Goal: Navigation & Orientation: Find specific page/section

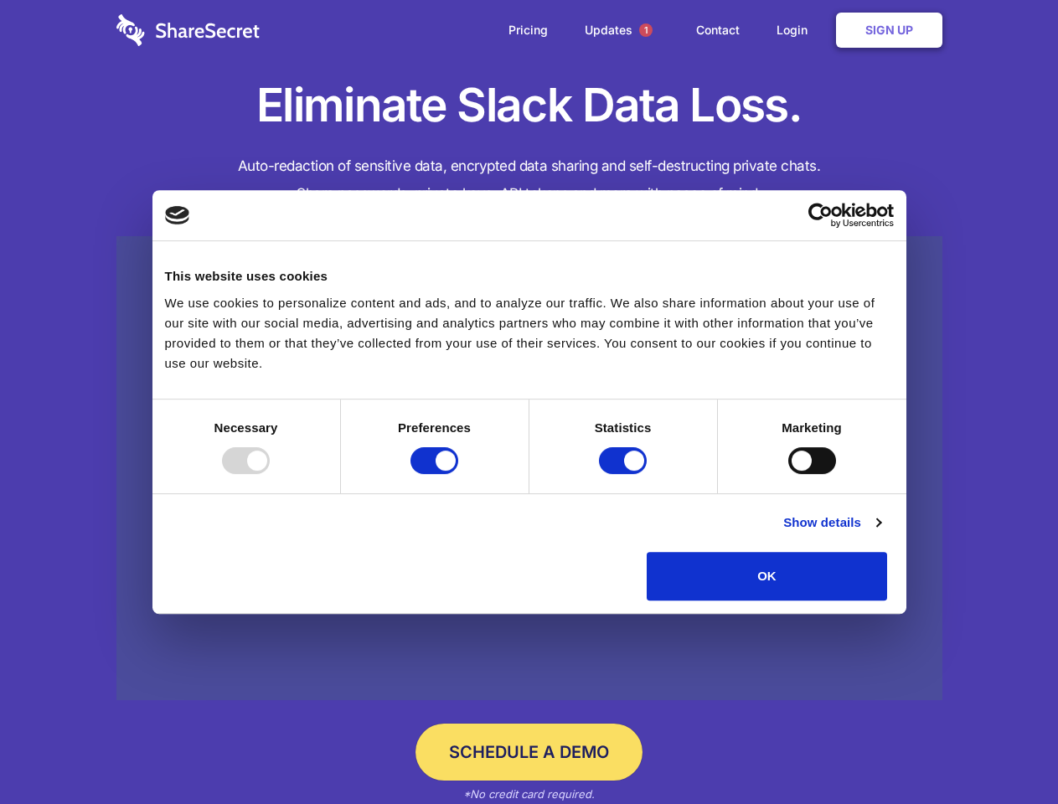
click at [270, 474] on div at bounding box center [246, 460] width 48 height 27
click at [458, 474] on input "Preferences" at bounding box center [435, 460] width 48 height 27
checkbox input "false"
click at [625, 474] on input "Statistics" at bounding box center [623, 460] width 48 height 27
checkbox input "false"
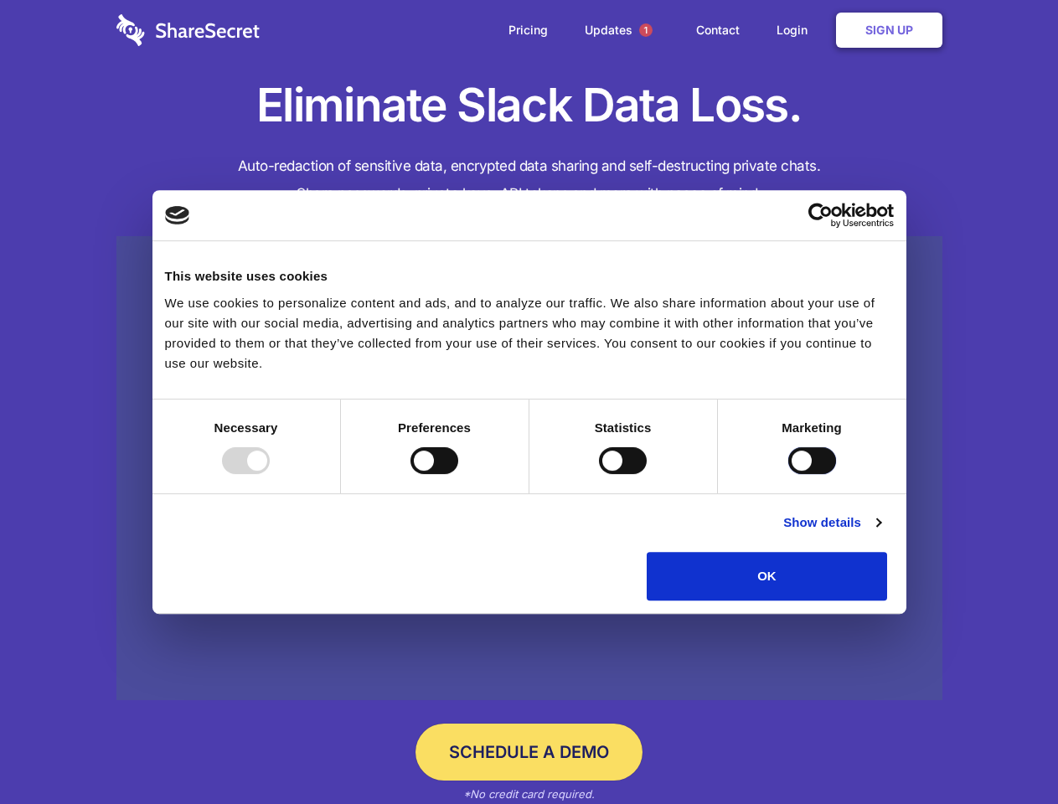
click at [789, 474] on input "Marketing" at bounding box center [813, 460] width 48 height 27
checkbox input "true"
click at [881, 533] on link "Show details" at bounding box center [832, 523] width 97 height 20
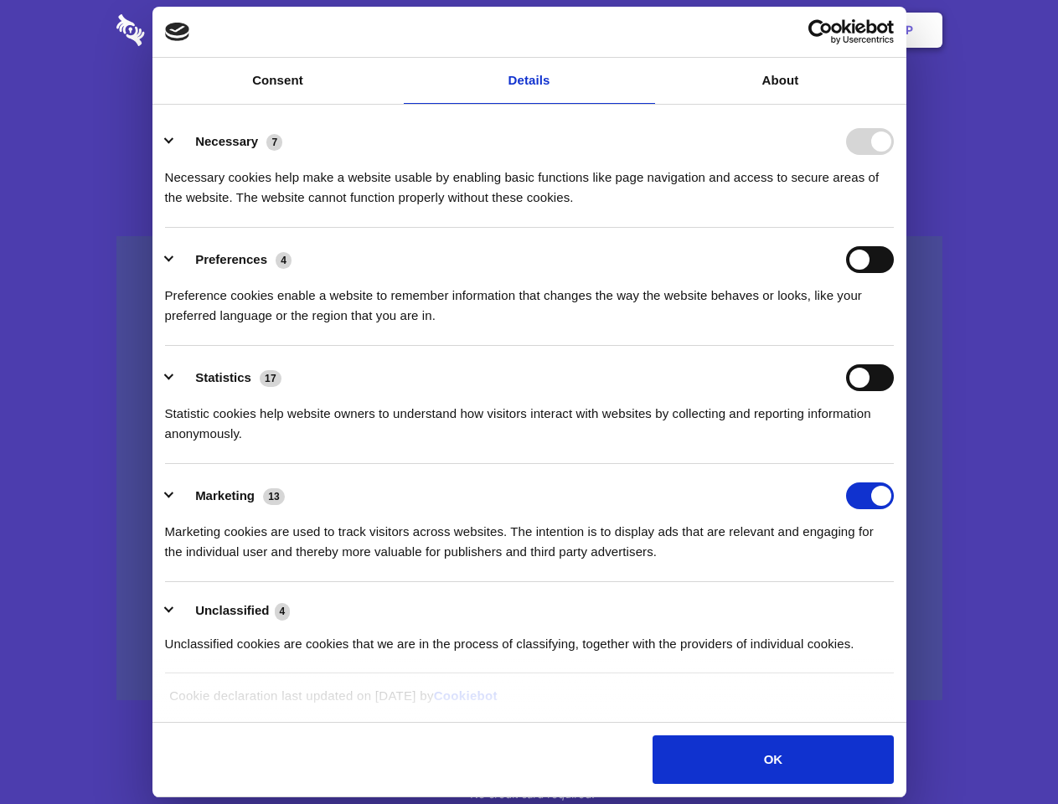
click at [894, 228] on li "Necessary 7 Necessary cookies help make a website usable by enabling basic func…" at bounding box center [529, 169] width 729 height 118
click at [645, 30] on span "1" at bounding box center [645, 29] width 13 height 13
